Goal: Task Accomplishment & Management: Manage account settings

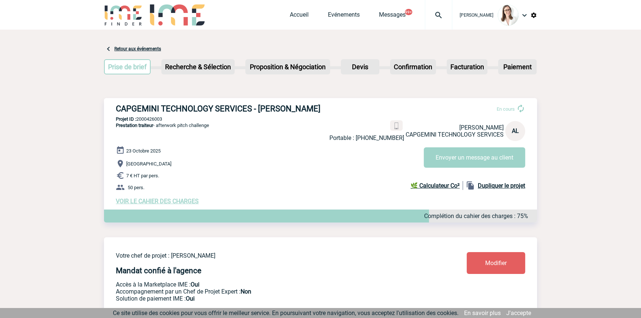
click at [438, 9] on div at bounding box center [438, 15] width 27 height 30
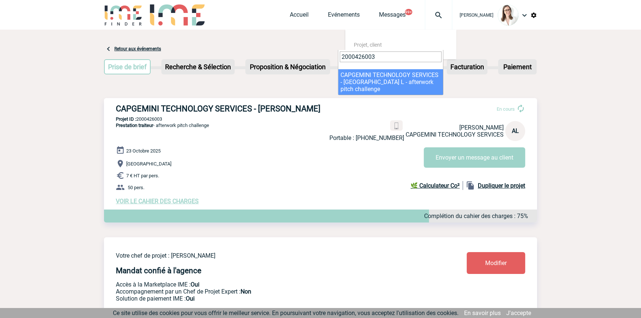
type input "2000426003"
select select "25504"
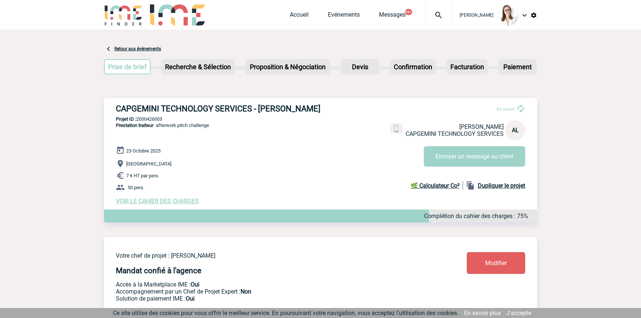
drag, startPoint x: 171, startPoint y: 202, endPoint x: 172, endPoint y: 210, distance: 8.5
click at [171, 202] on span "VOIR LE CAHIER DES CHARGES" at bounding box center [157, 200] width 83 height 7
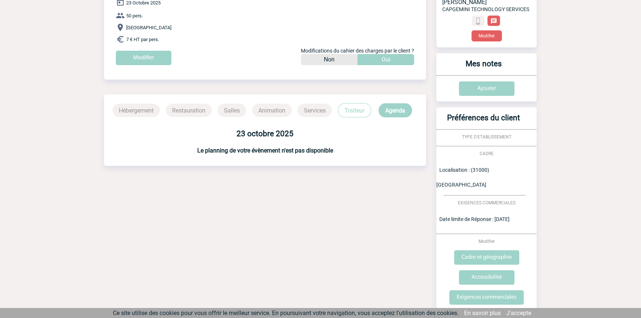
scroll to position [122, 0]
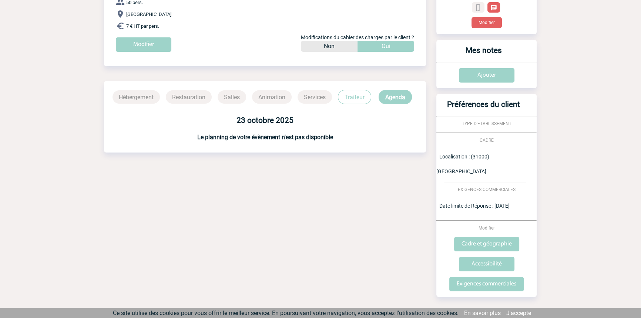
click at [371, 92] on div "Hébergement Restauration Salles Animation Services Traiteur Agenda" at bounding box center [265, 97] width 322 height 14
click at [360, 97] on p "Traiteur" at bounding box center [354, 97] width 33 height 14
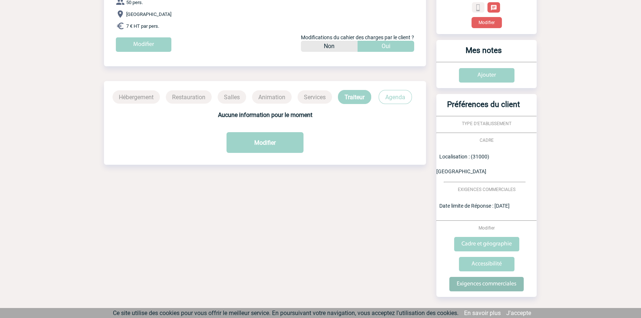
click at [484, 277] on input "Exigences commerciales" at bounding box center [486, 284] width 74 height 14
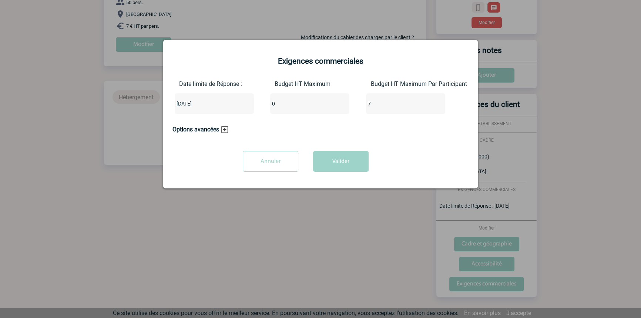
click at [214, 99] on div "Date limite de Réponse : 2025-10-15 Budget HT Maximum 0 Budget HT Maximum Par P…" at bounding box center [320, 100] width 296 height 40
type input "350"
drag, startPoint x: 371, startPoint y: 107, endPoint x: 351, endPoint y: 110, distance: 19.9
click at [352, 111] on div "Date limite de Réponse : 2025-10-15 Budget HT Maximum 350 Budget HT Maximum Par…" at bounding box center [320, 100] width 296 height 40
type input "0"
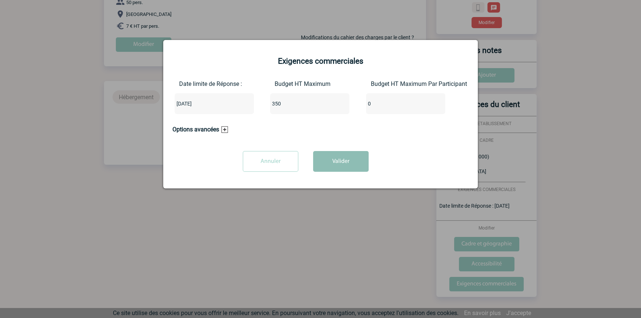
click at [342, 160] on button "Valider" at bounding box center [340, 161] width 55 height 21
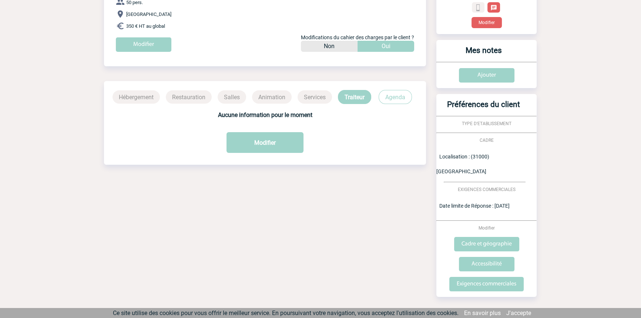
click at [384, 102] on p "Agenda" at bounding box center [394, 97] width 33 height 14
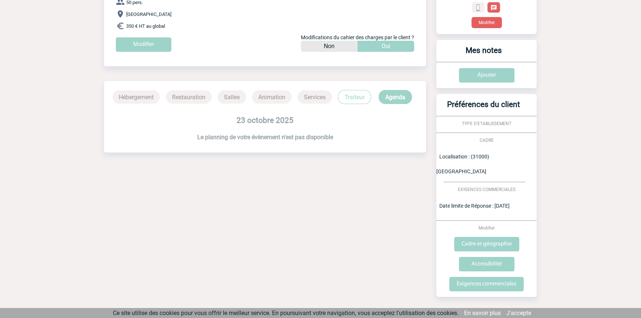
click at [352, 95] on p "Traiteur" at bounding box center [354, 97] width 33 height 14
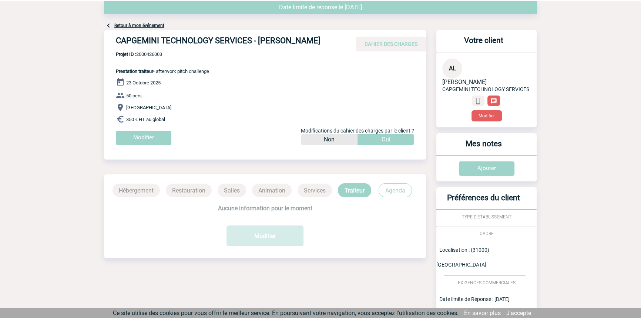
scroll to position [0, 0]
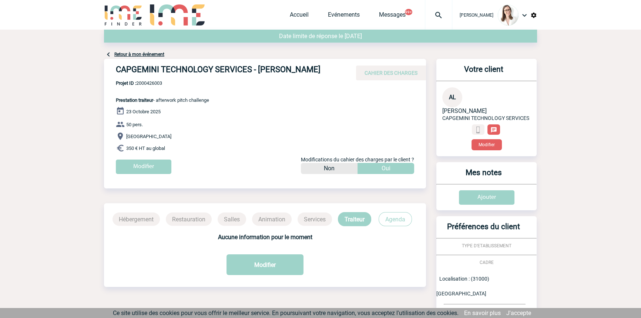
click at [149, 50] on div "Date limite de réponse le 15-10-2025 Retour à mon événement CAPGEMINI TECHNOLOG…" at bounding box center [320, 242] width 433 height 425
click at [150, 53] on link "Retour à mon événement" at bounding box center [139, 54] width 50 height 5
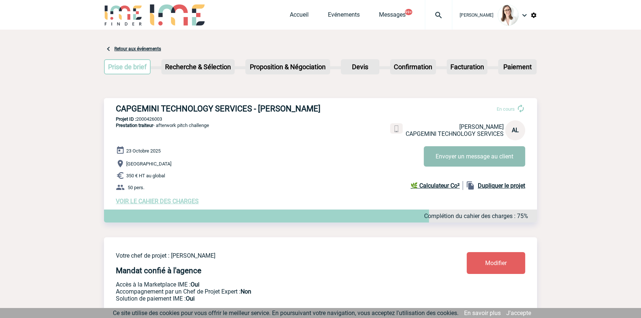
click at [467, 159] on button "Envoyer un message au client" at bounding box center [473, 156] width 101 height 20
click at [425, 11] on img at bounding box center [438, 15] width 27 height 9
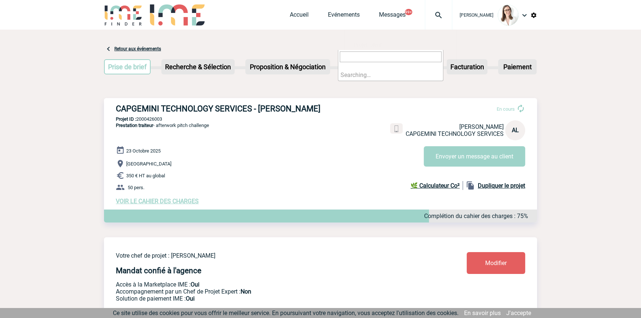
type input "2000421775"
click at [359, 82] on div "Prise de brief Etape suivante Recherche & Sélection Etape suivante Devis" at bounding box center [320, 68] width 433 height 30
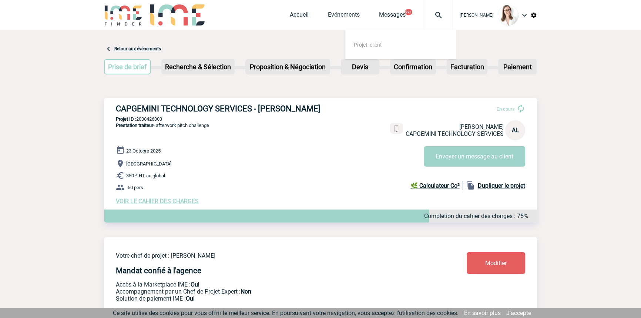
click at [429, 13] on img at bounding box center [438, 15] width 27 height 9
click at [427, 16] on img at bounding box center [438, 15] width 27 height 9
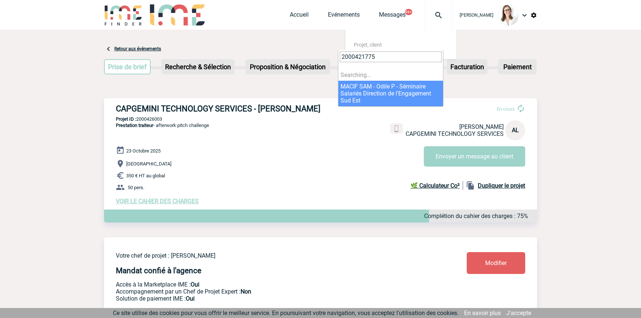
type input "2000421775"
select select "21276"
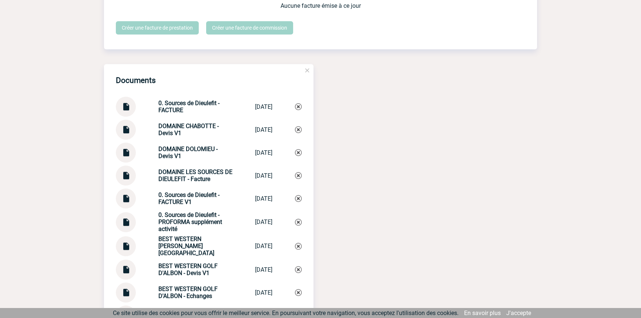
scroll to position [720, 0]
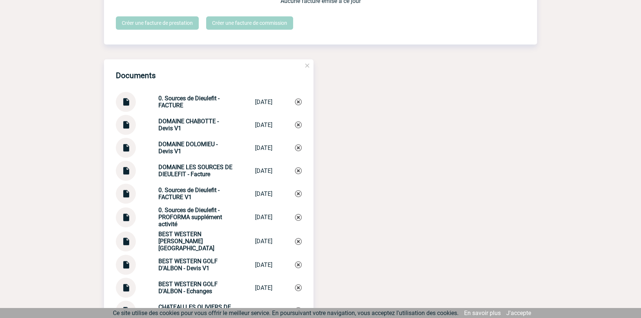
click at [190, 103] on strong "0. Sources de Dieulefit - FACTURE" at bounding box center [188, 102] width 61 height 14
click at [193, 197] on div "0. Sources de Dieulefit - FACTURE V1" at bounding box center [195, 193] width 74 height 14
click at [193, 196] on strong "0. Sources de Dieulefit - FACTURE V1" at bounding box center [188, 193] width 61 height 14
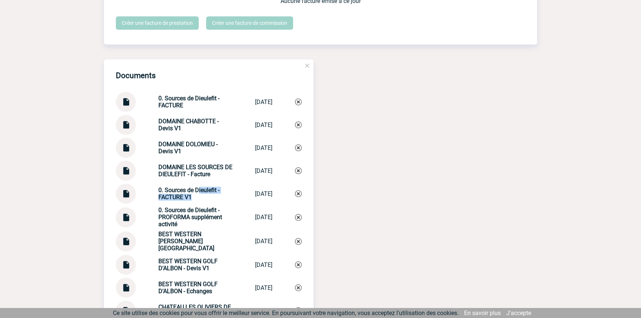
click at [193, 196] on strong "0. Sources de Dieulefit - FACTURE V1" at bounding box center [188, 193] width 61 height 14
click at [200, 223] on strong "0. Sources de Dieulefit - PROFORMA supplément activité" at bounding box center [190, 216] width 64 height 21
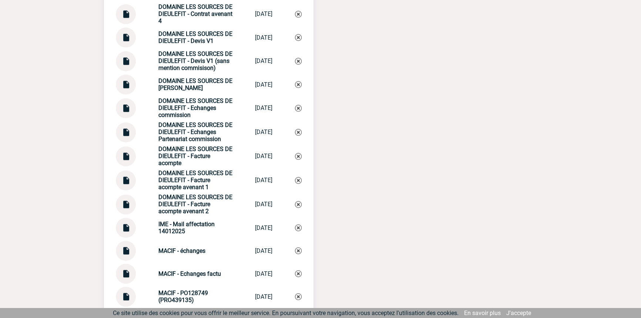
scroll to position [1246, 0]
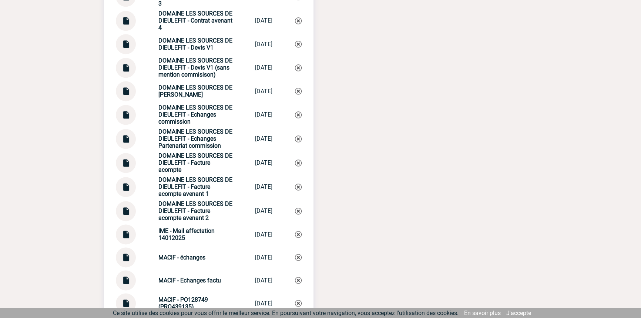
click at [182, 96] on strong "DOMAINE LES SOURCES DE [PERSON_NAME]" at bounding box center [195, 91] width 74 height 14
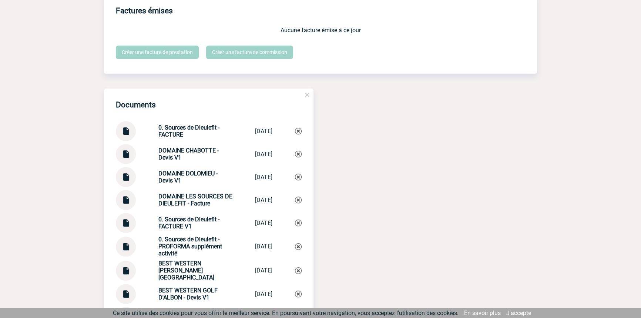
scroll to position [685, 0]
